Goal: Information Seeking & Learning: Learn about a topic

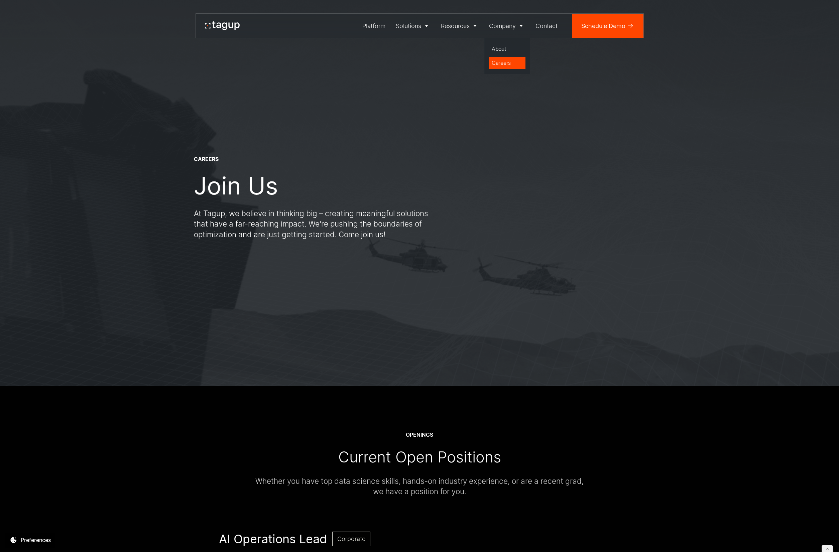
click at [502, 66] on div "Careers" at bounding box center [507, 63] width 31 height 8
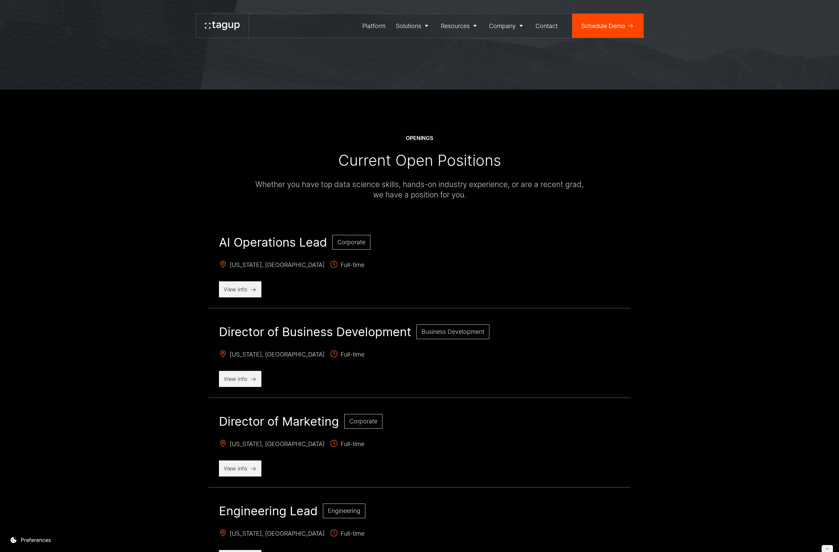
scroll to position [297, 0]
click at [230, 385] on div "View info" at bounding box center [240, 379] width 42 height 16
